Goal: Task Accomplishment & Management: Manage account settings

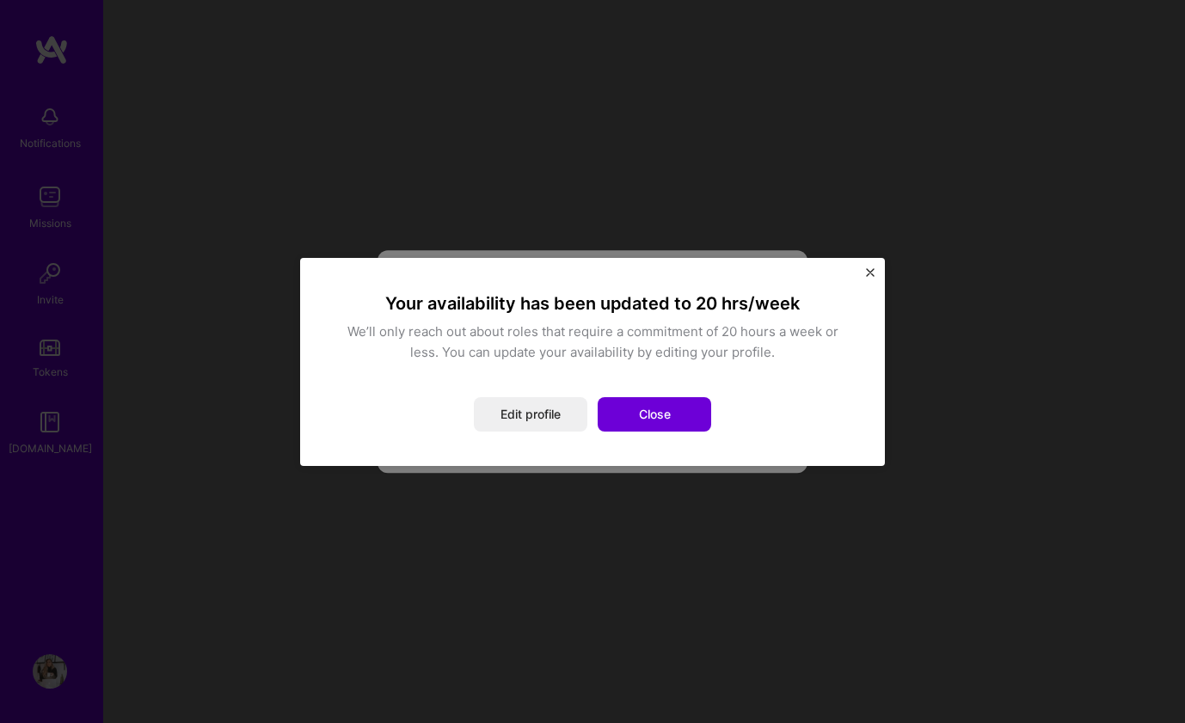
click at [477, 393] on div "Your availability has been updated to 20 hrs/week We’ll only reach out about ro…" at bounding box center [592, 361] width 516 height 139
click at [649, 413] on button "Close" at bounding box center [654, 414] width 113 height 34
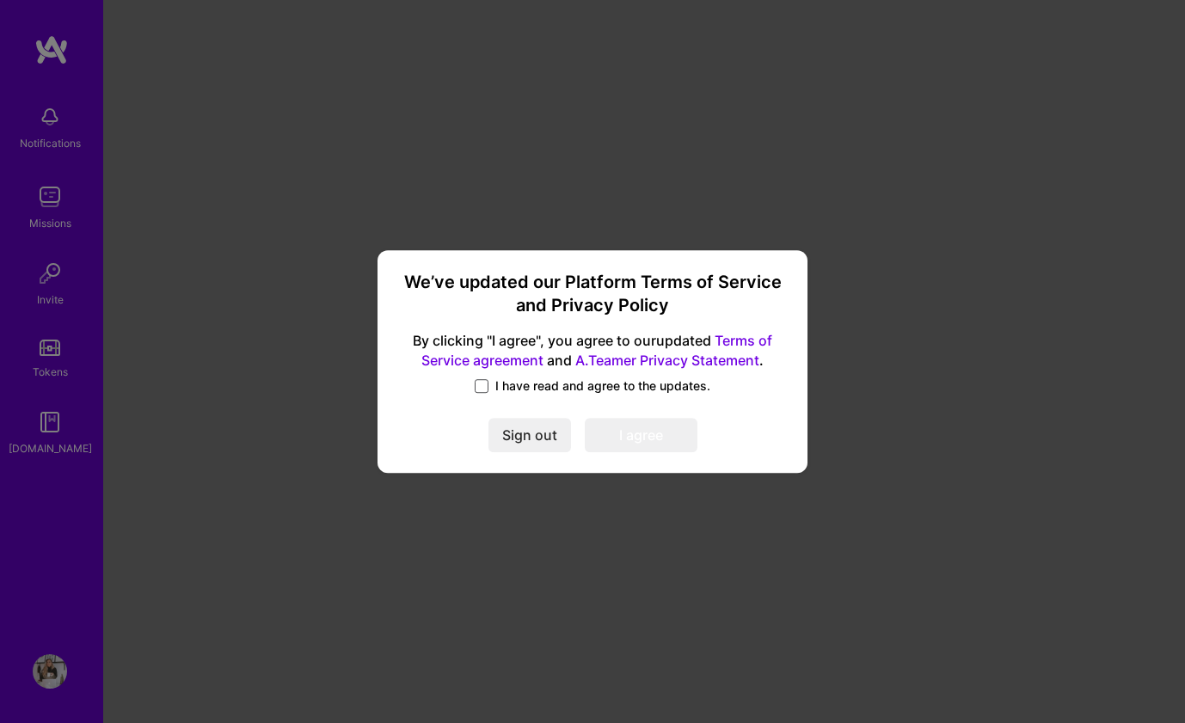
click at [477, 389] on span at bounding box center [482, 386] width 14 height 14
click at [0, 0] on input "I have read and agree to the updates." at bounding box center [0, 0] width 0 height 0
click at [626, 425] on button "I agree" at bounding box center [641, 436] width 113 height 34
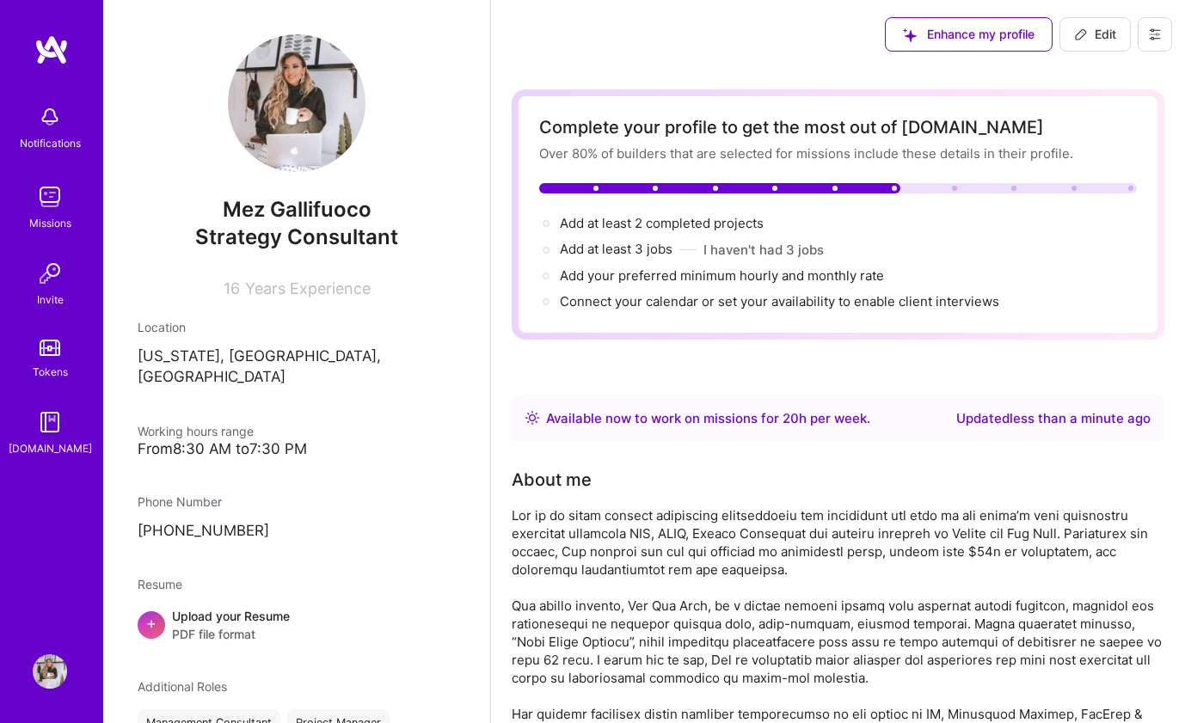
click at [961, 40] on span "Enhance my profile" at bounding box center [969, 34] width 132 height 17
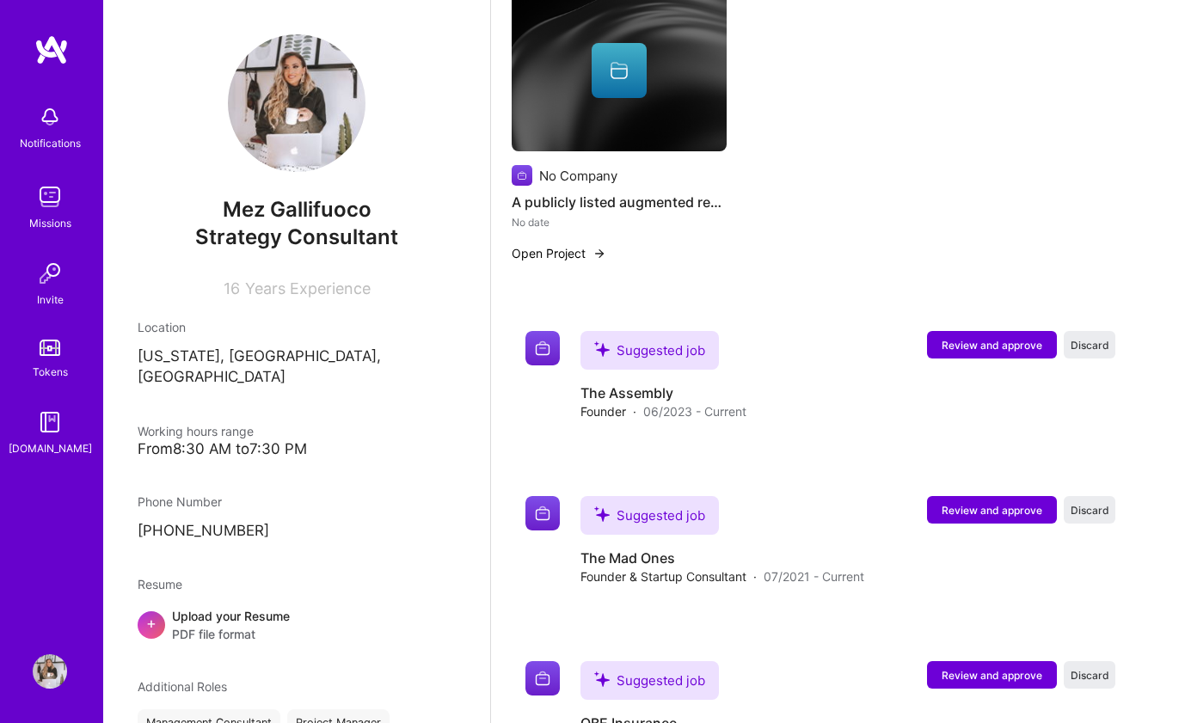
scroll to position [916, 0]
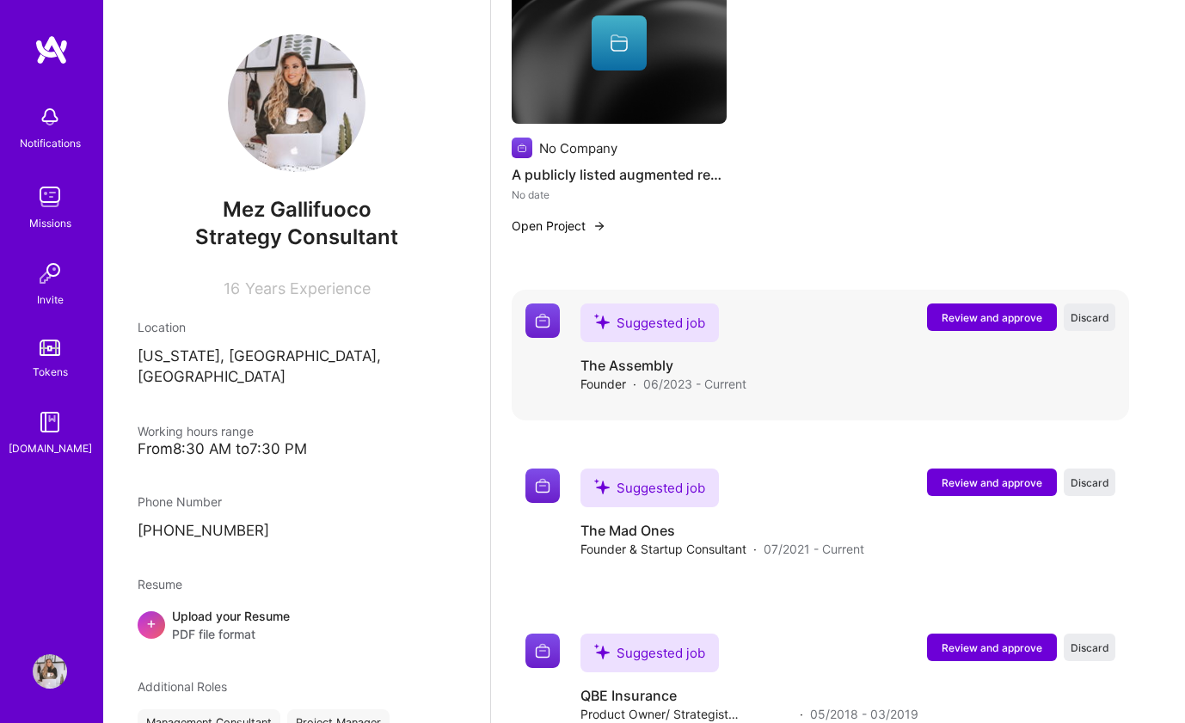
click at [973, 320] on span "Review and approve" at bounding box center [991, 317] width 101 height 15
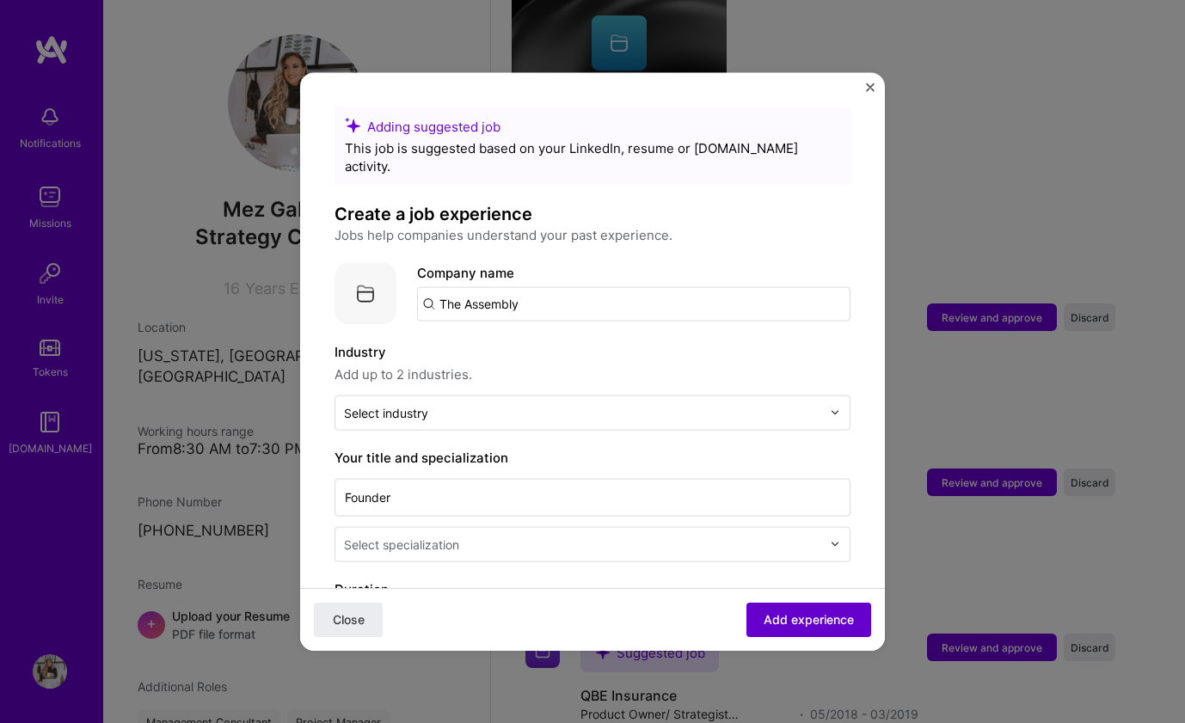
click at [800, 622] on span "Add experience" at bounding box center [808, 619] width 90 height 17
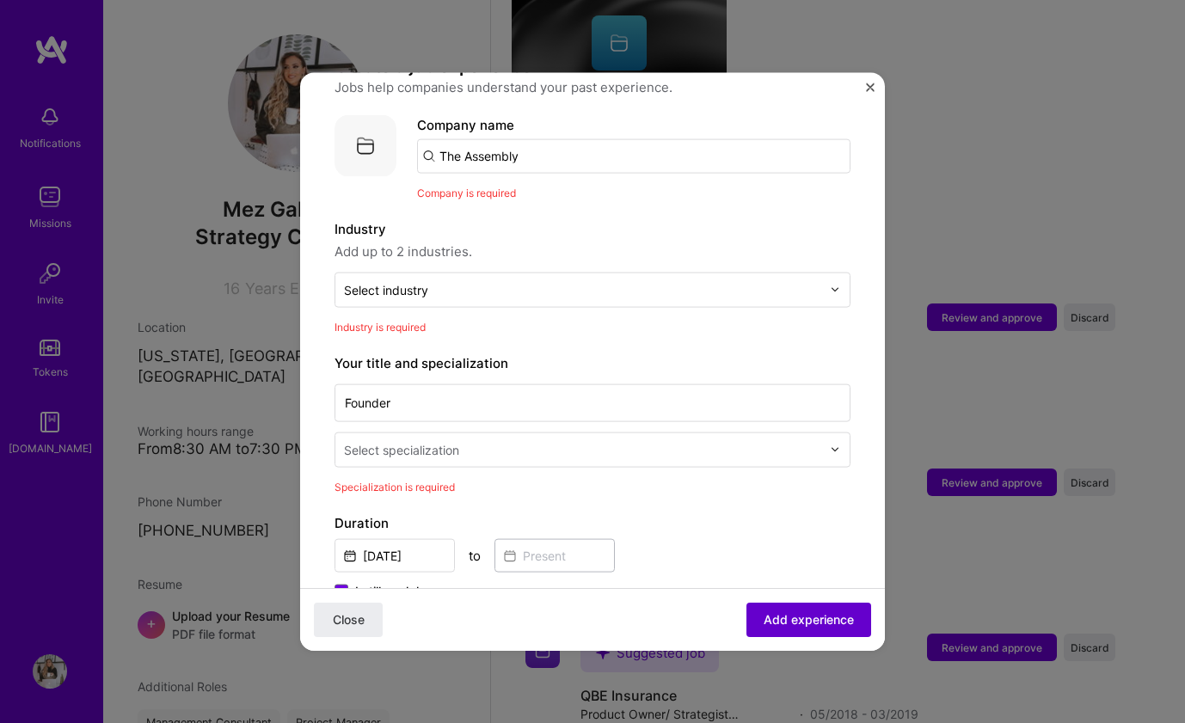
scroll to position [172, 0]
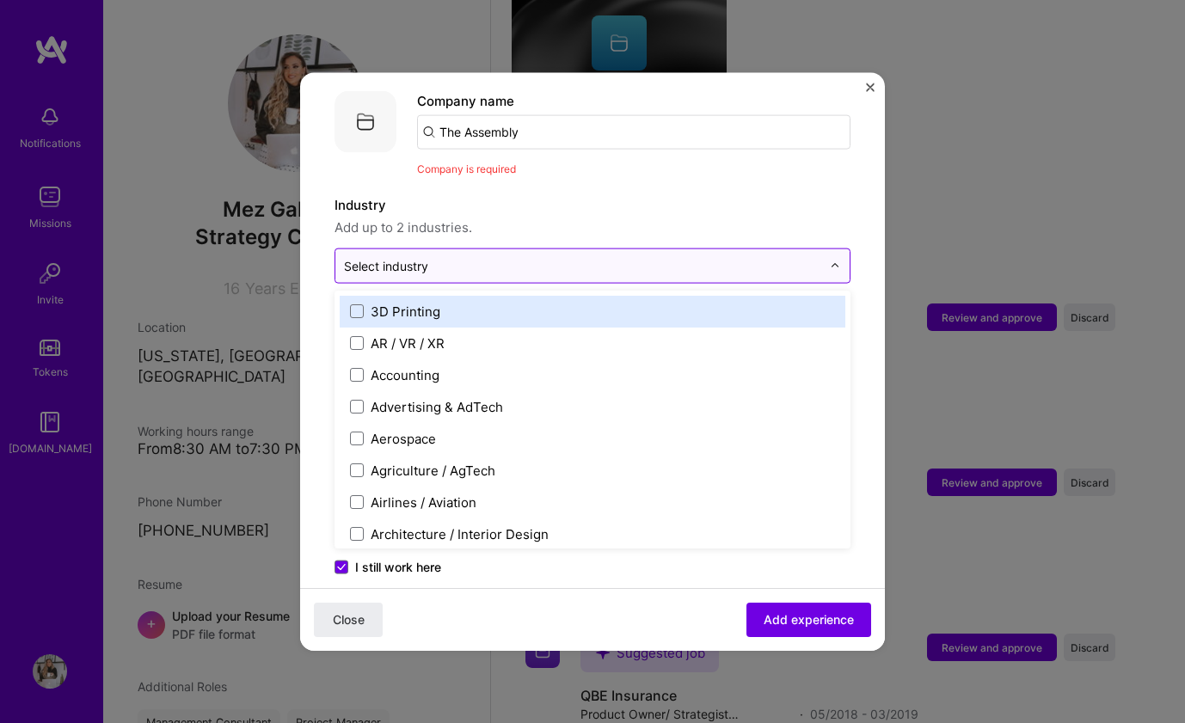
click at [660, 256] on input "text" at bounding box center [582, 265] width 477 height 18
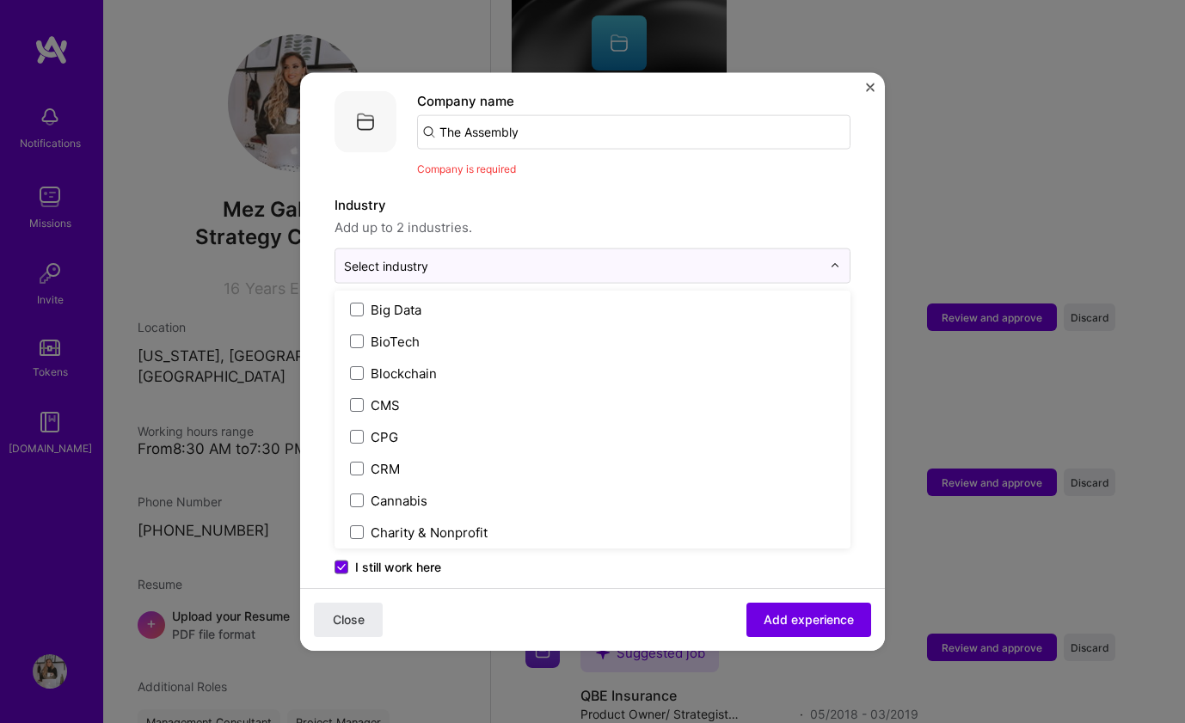
scroll to position [695, 0]
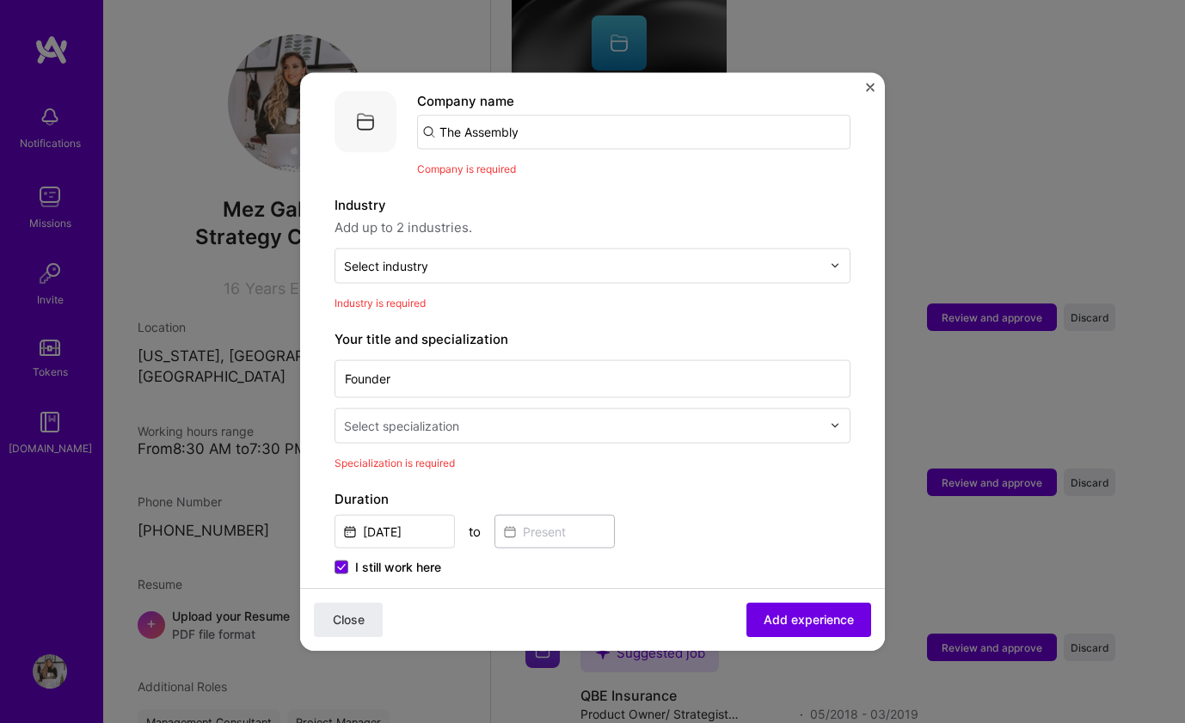
click at [867, 85] on img "Close" at bounding box center [870, 87] width 9 height 9
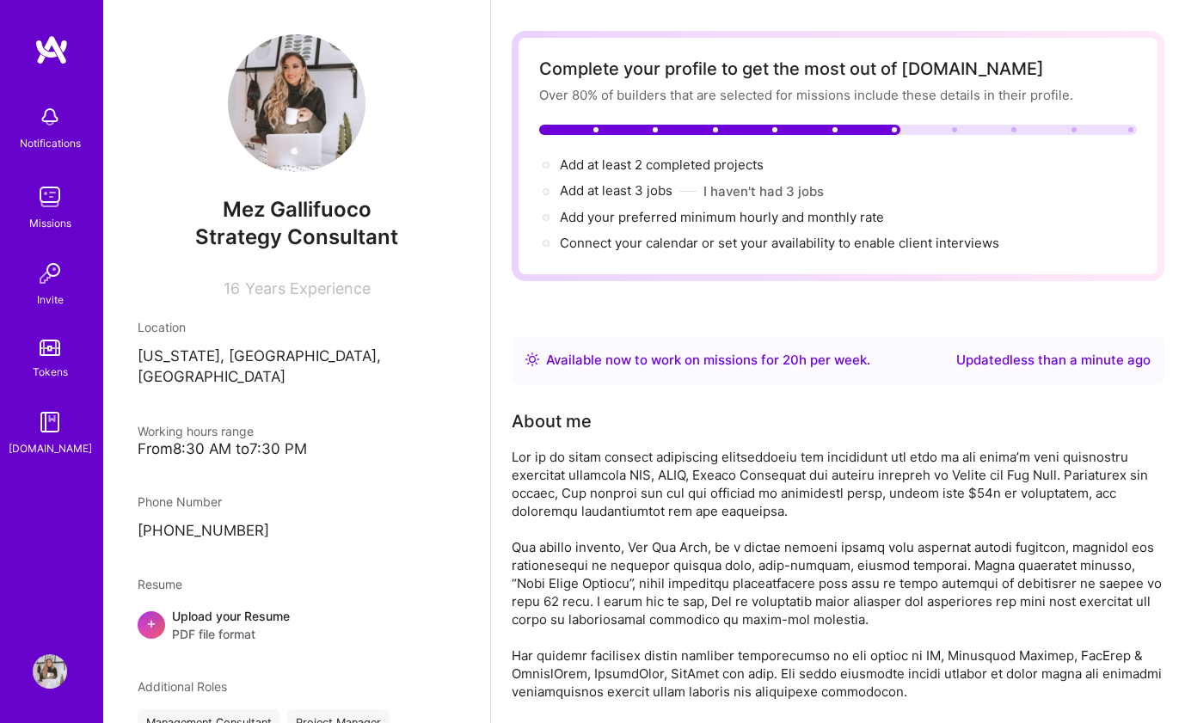
scroll to position [0, 0]
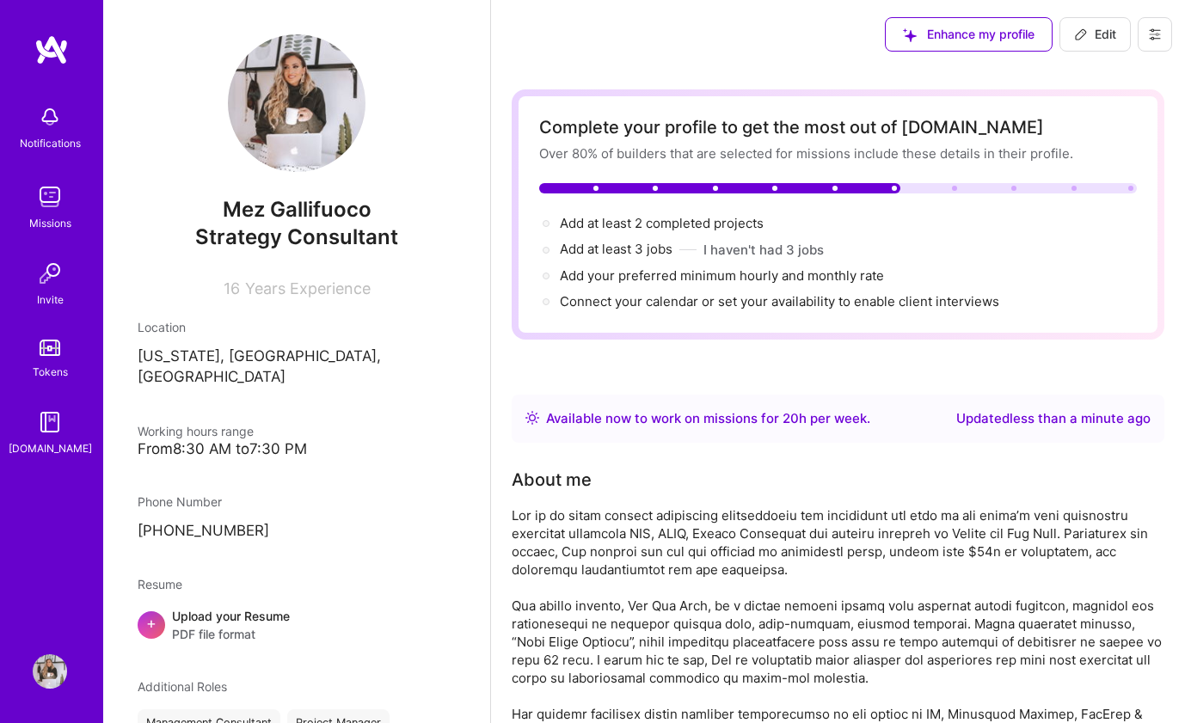
click at [60, 214] on div "Missions" at bounding box center [50, 223] width 42 height 18
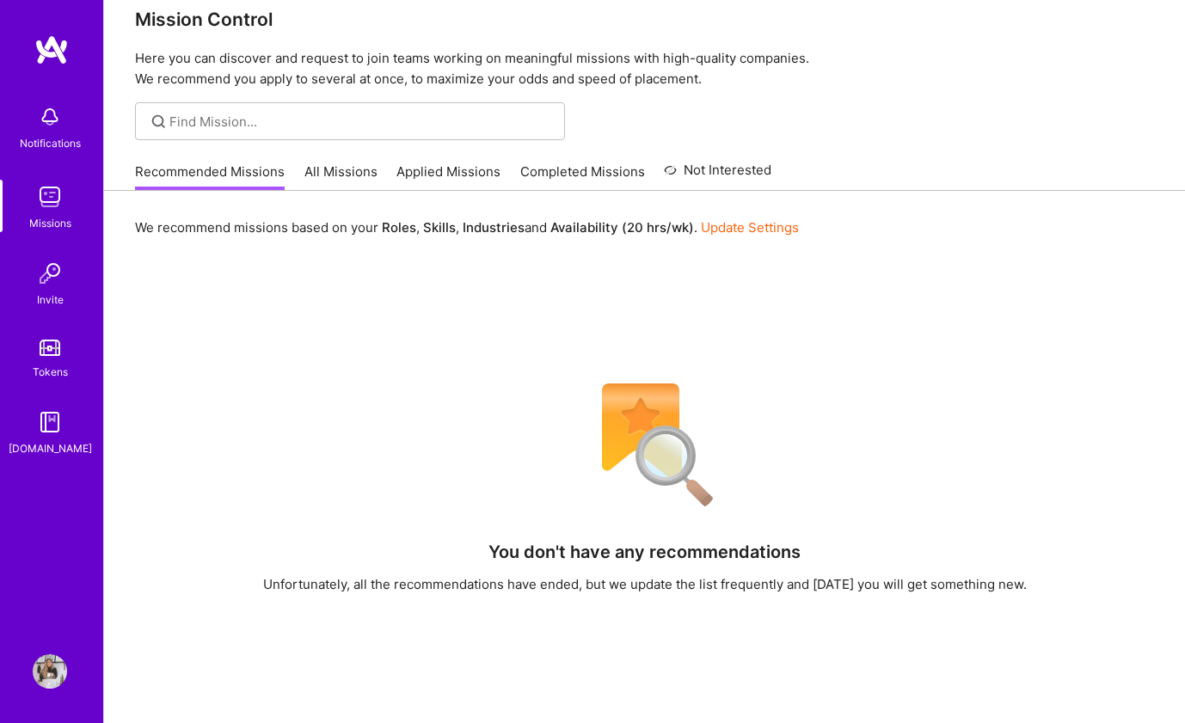
scroll to position [37, 0]
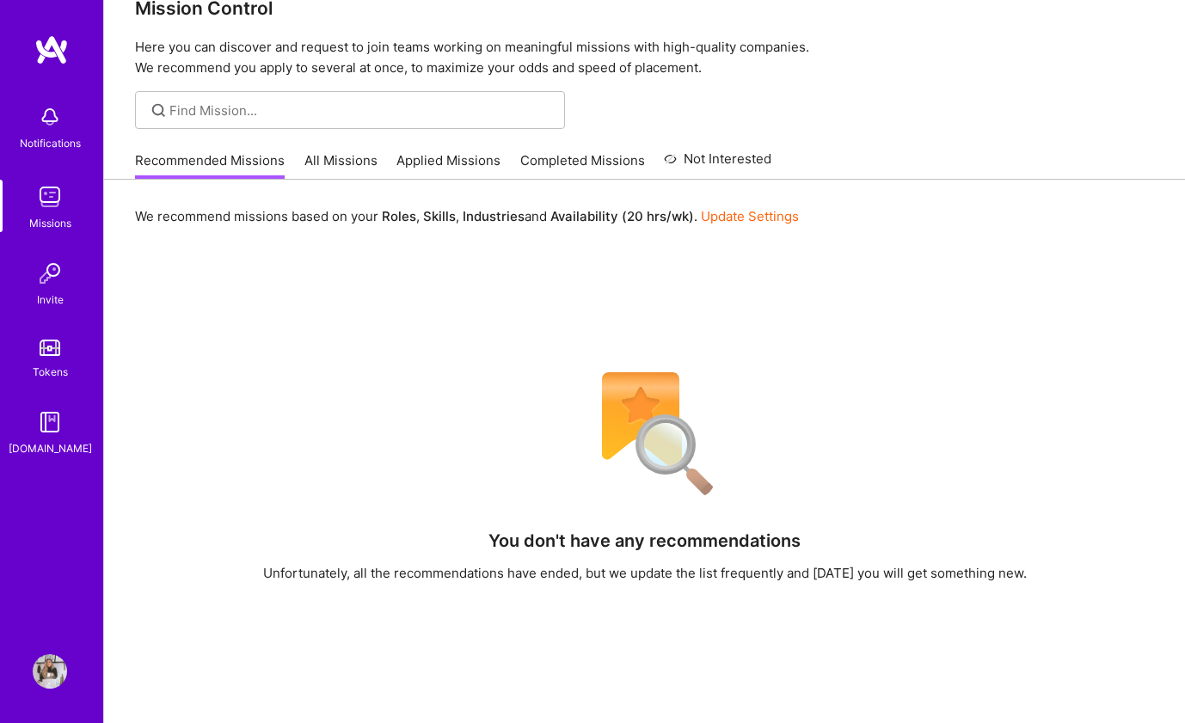
click at [329, 168] on link "All Missions" at bounding box center [340, 165] width 73 height 28
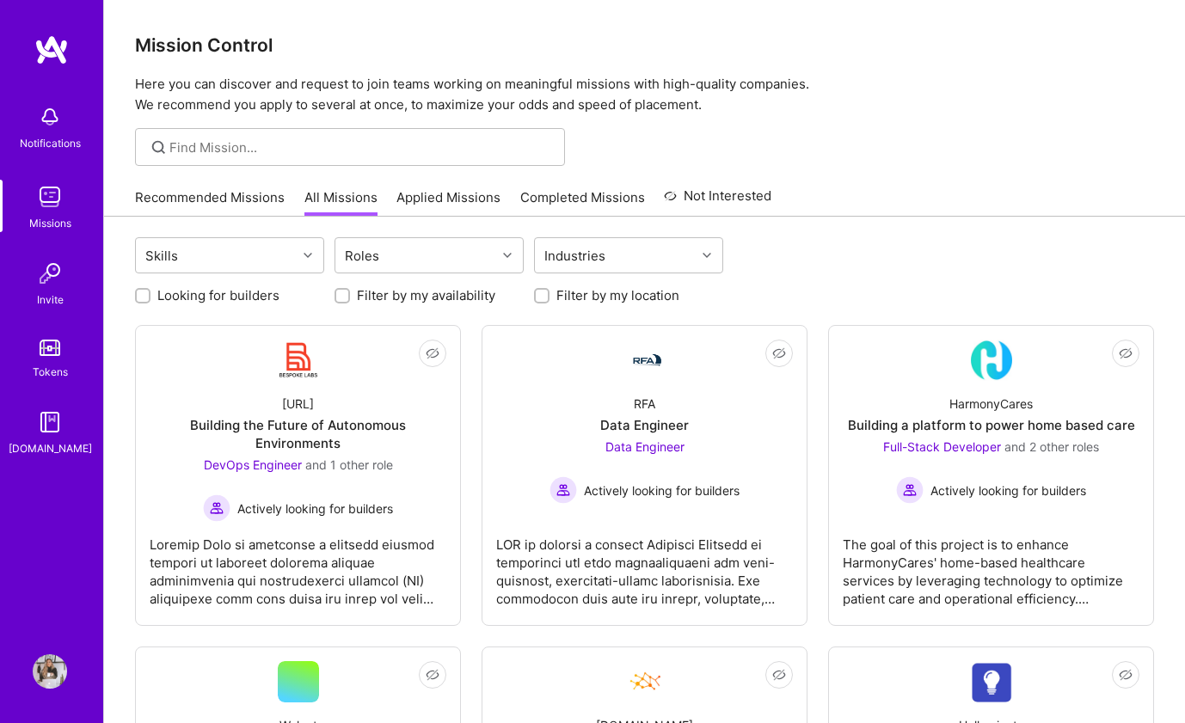
click at [420, 193] on link "Applied Missions" at bounding box center [448, 202] width 104 height 28
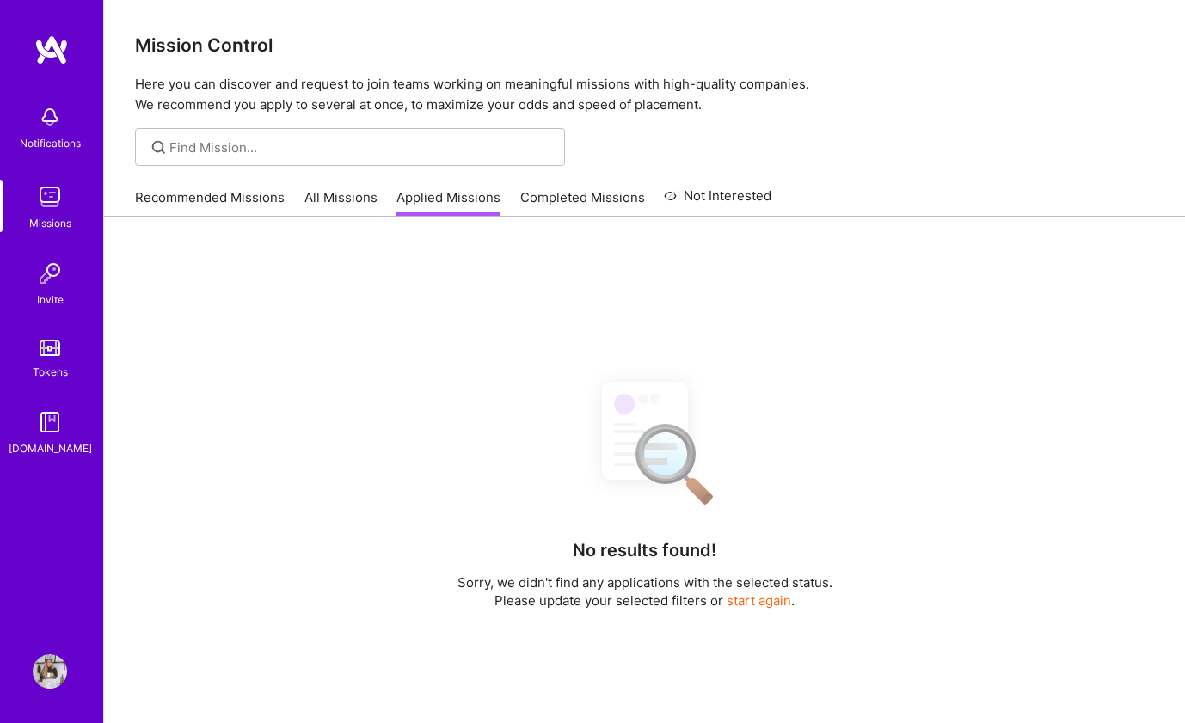
click at [338, 193] on link "All Missions" at bounding box center [340, 202] width 73 height 28
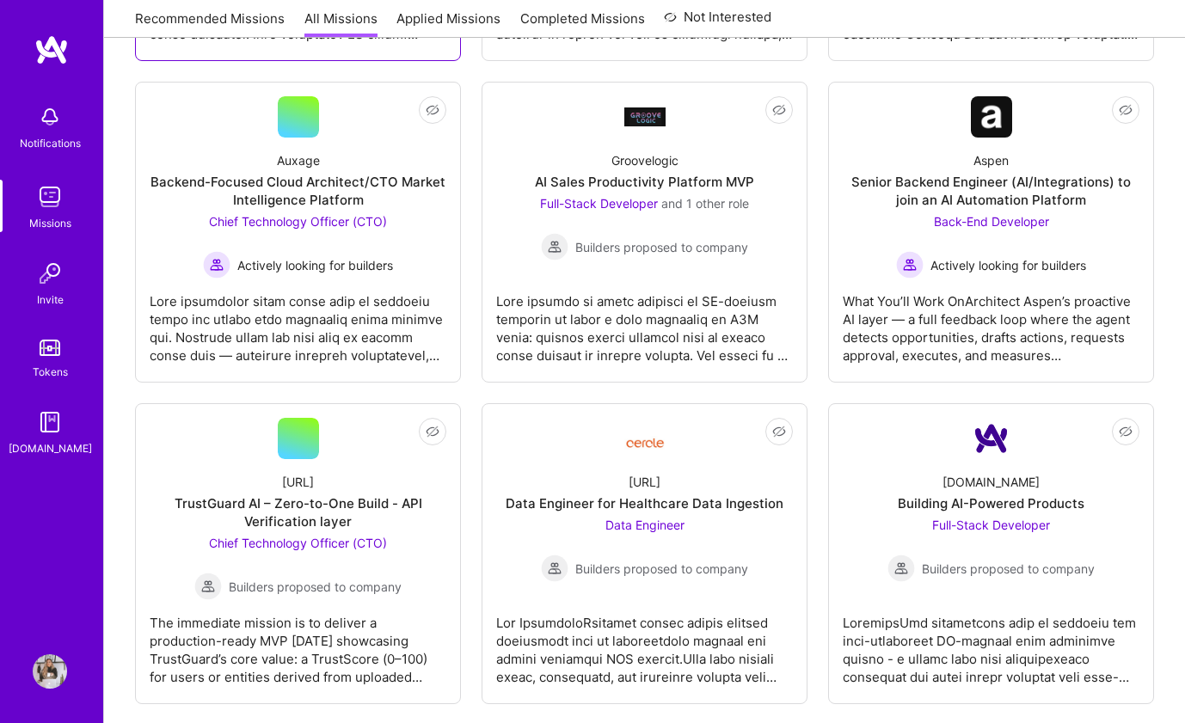
scroll to position [2002, 0]
